Goal: Task Accomplishment & Management: Use online tool/utility

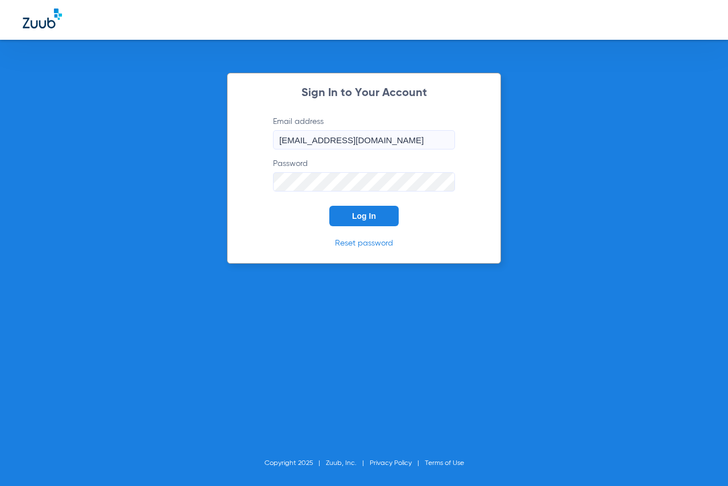
click at [342, 213] on button "Log In" at bounding box center [363, 216] width 69 height 20
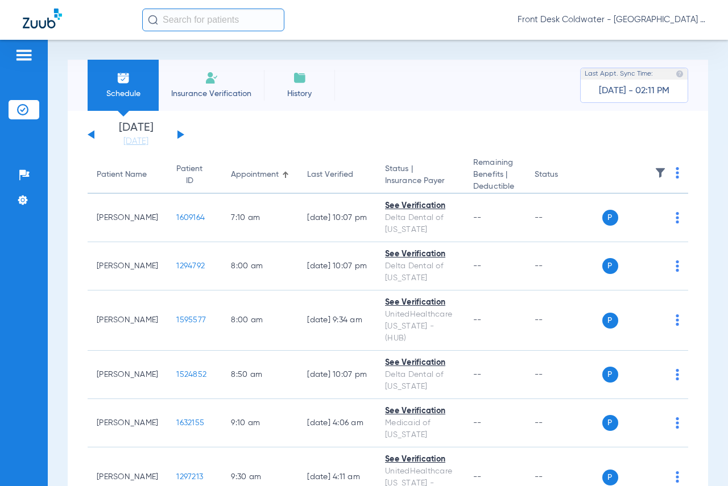
click at [179, 131] on div "[DATE] [DATE] [DATE] [DATE] [DATE] [DATE] [DATE] [DATE] [DATE] [DATE] [DATE] [D…" at bounding box center [136, 134] width 97 height 25
click at [180, 134] on button at bounding box center [180, 134] width 7 height 9
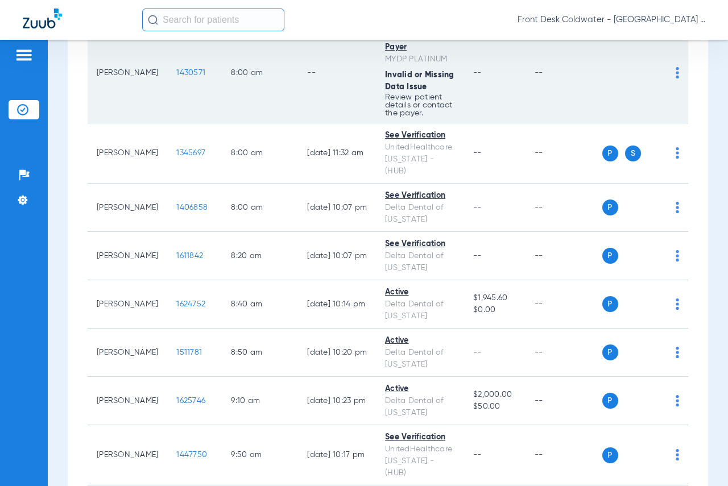
scroll to position [228, 0]
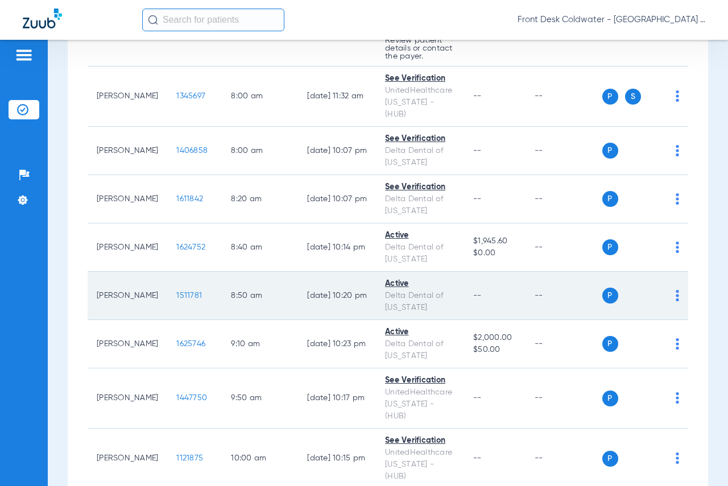
click at [176, 292] on span "1511781" at bounding box center [189, 296] width 26 height 8
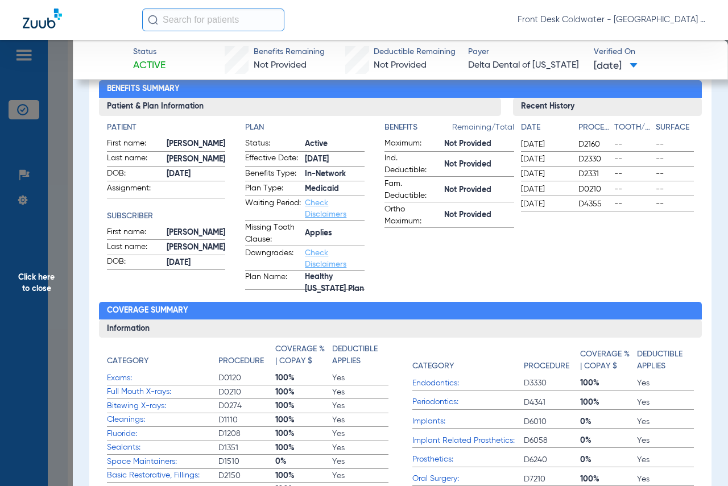
scroll to position [114, 0]
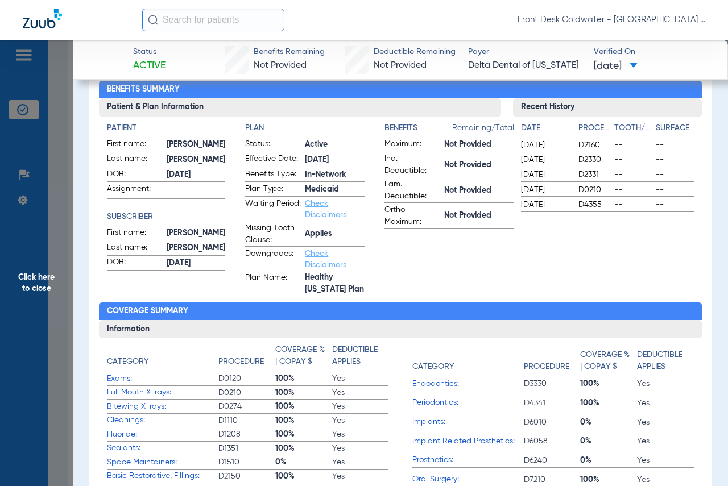
click at [18, 281] on span "Click here to close" at bounding box center [36, 283] width 73 height 486
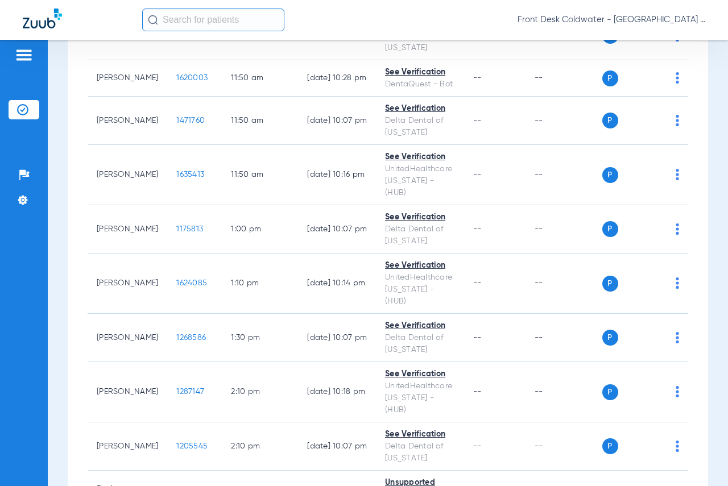
scroll to position [967, 0]
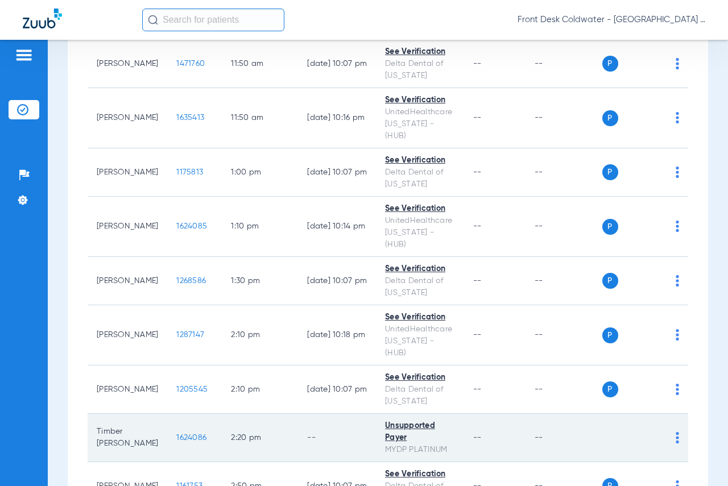
click at [176, 434] on span "1624086" at bounding box center [191, 438] width 30 height 8
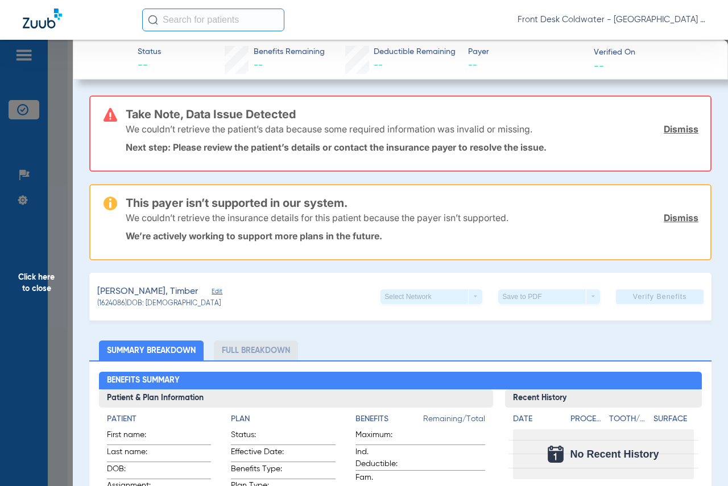
click at [18, 282] on span "Click here to close" at bounding box center [36, 283] width 73 height 486
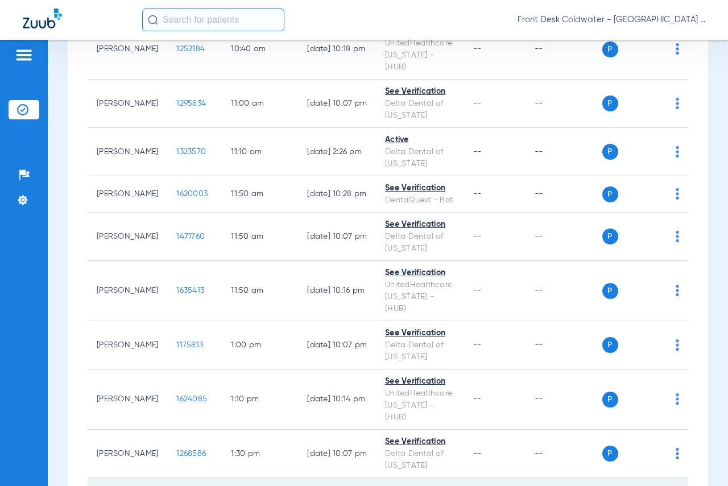
scroll to position [793, 0]
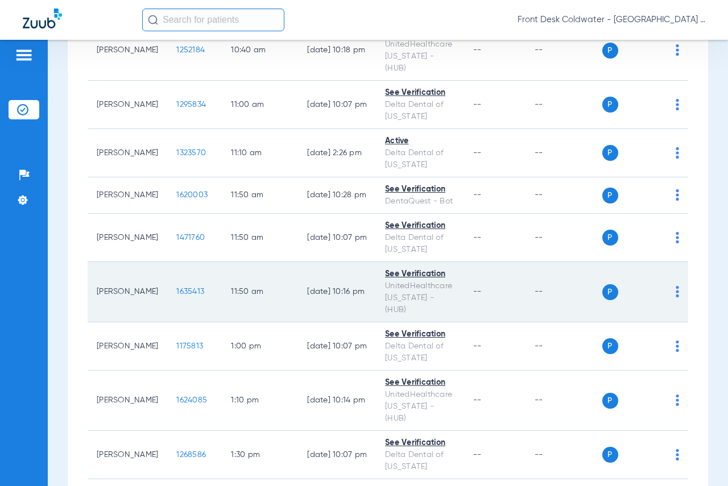
click at [176, 288] on span "1635413" at bounding box center [190, 292] width 28 height 8
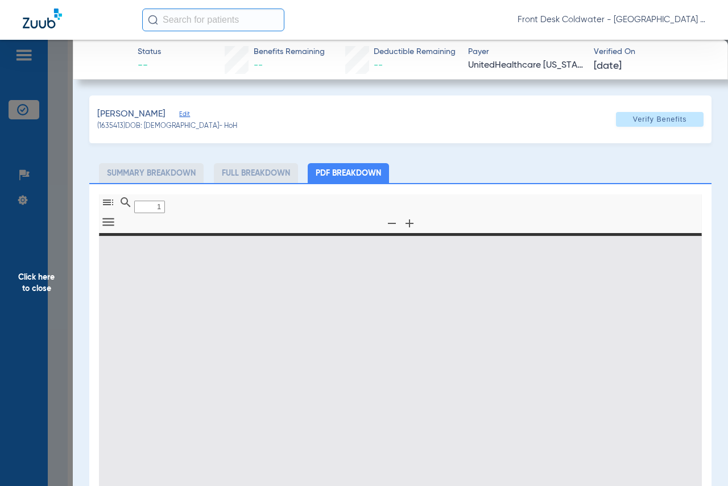
type input "0"
select select "page-width"
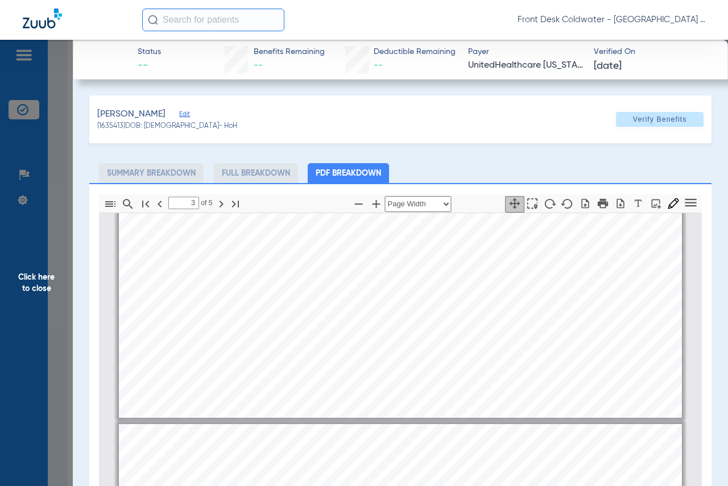
type input "4"
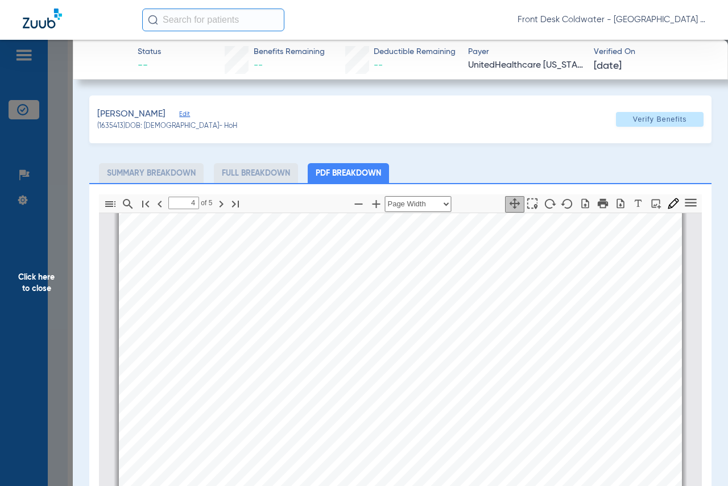
scroll to position [2509, 0]
click at [29, 277] on span "Click here to close" at bounding box center [36, 283] width 73 height 486
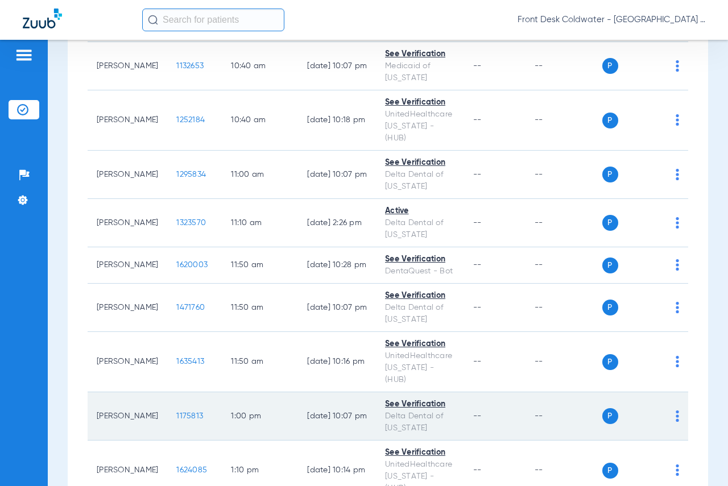
scroll to position [679, 0]
